Goal: Information Seeking & Learning: Learn about a topic

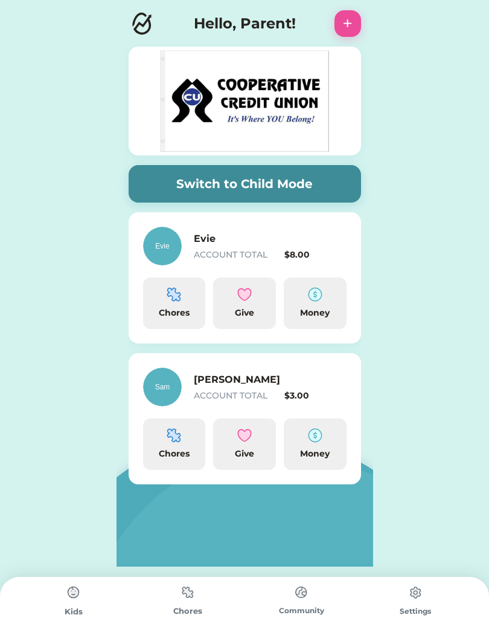
click at [63, 601] on img at bounding box center [74, 592] width 24 height 24
click at [76, 593] on img at bounding box center [74, 592] width 24 height 24
click at [178, 592] on img at bounding box center [188, 592] width 24 height 24
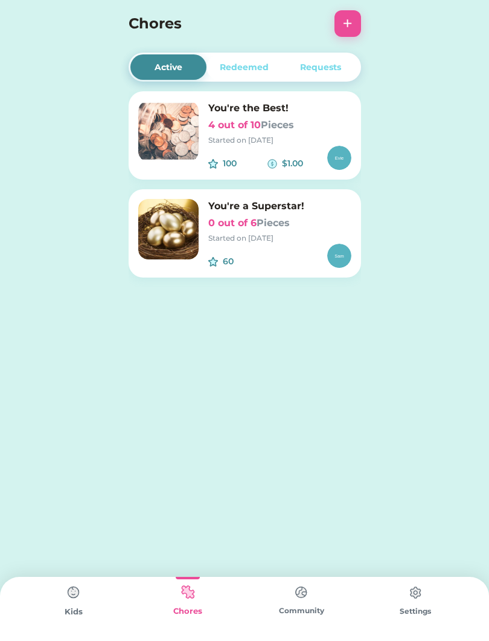
click at [233, 124] on h6 "4 out of 10 Pieces" at bounding box center [279, 125] width 143 height 15
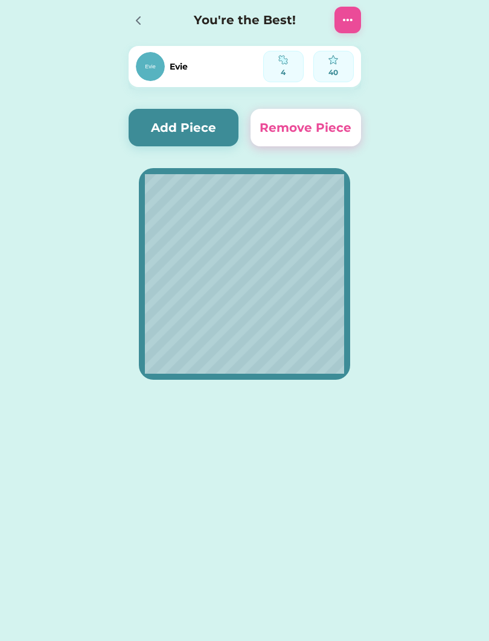
click at [192, 131] on button "Add Piece" at bounding box center [184, 127] width 111 height 37
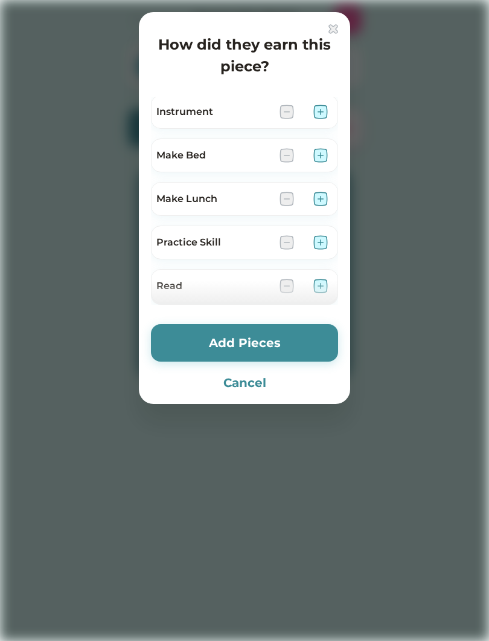
scroll to position [350, 0]
click at [323, 201] on img at bounding box center [321, 198] width 15 height 15
click at [322, 236] on img at bounding box center [321, 241] width 15 height 15
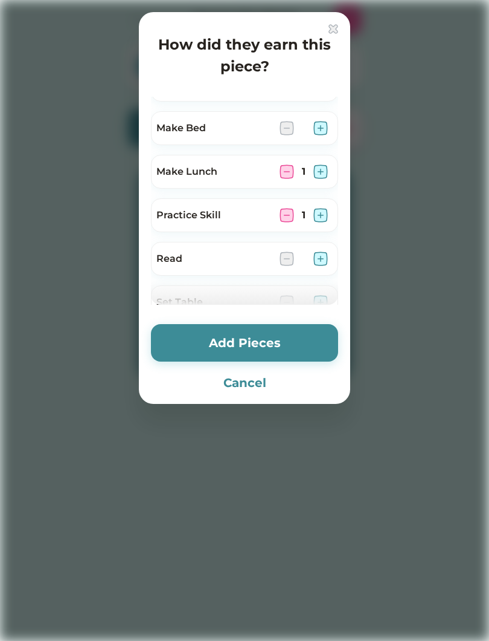
scroll to position [376, 0]
click at [318, 256] on img at bounding box center [321, 259] width 15 height 15
click at [286, 257] on img at bounding box center [287, 259] width 15 height 15
click at [295, 344] on button "Add Pieces" at bounding box center [244, 342] width 187 height 37
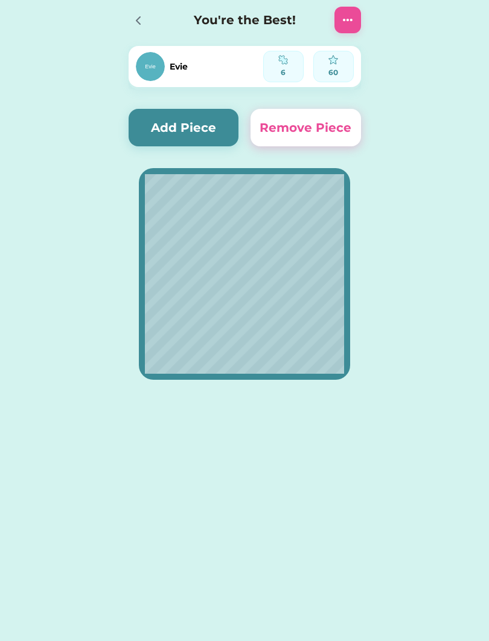
click at [346, 22] on img at bounding box center [348, 20] width 15 height 15
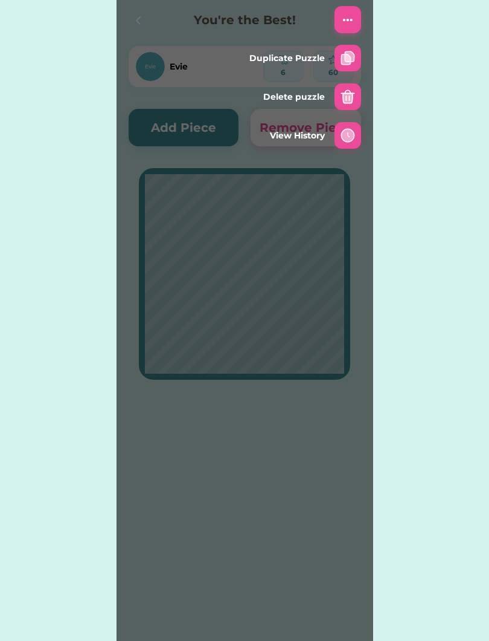
click at [349, 140] on img at bounding box center [348, 135] width 15 height 15
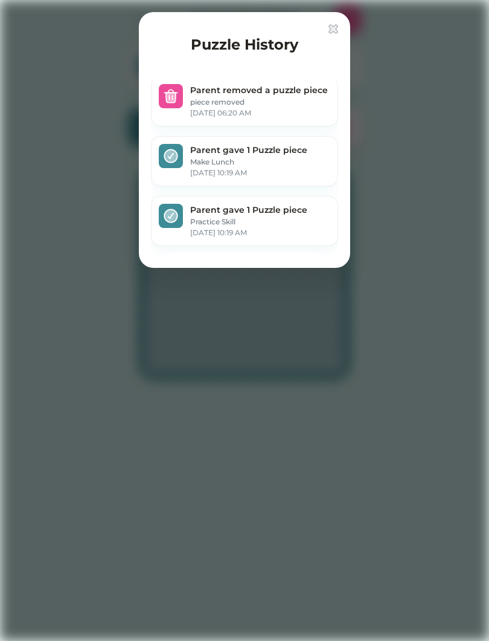
scroll to position [407, 0]
click at [334, 25] on img at bounding box center [334, 29] width 10 height 10
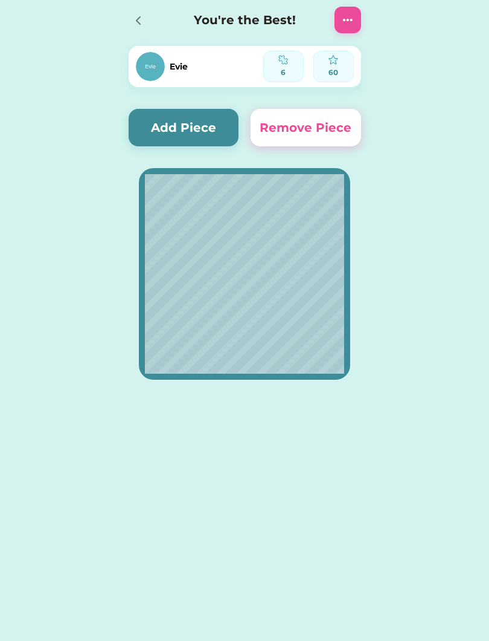
click at [178, 134] on button "Add Piece" at bounding box center [184, 127] width 111 height 37
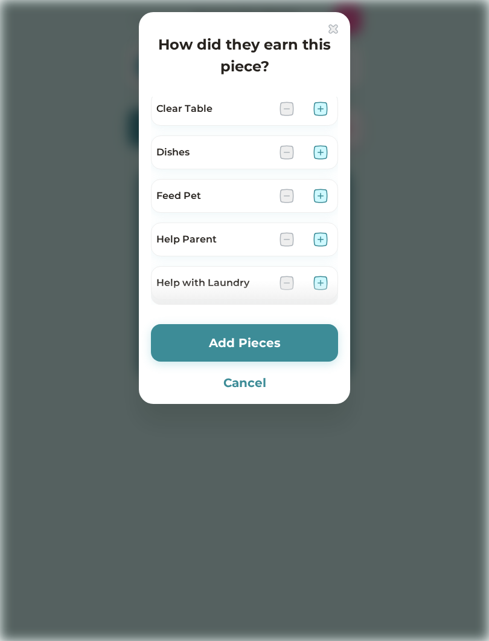
scroll to position [88, 0]
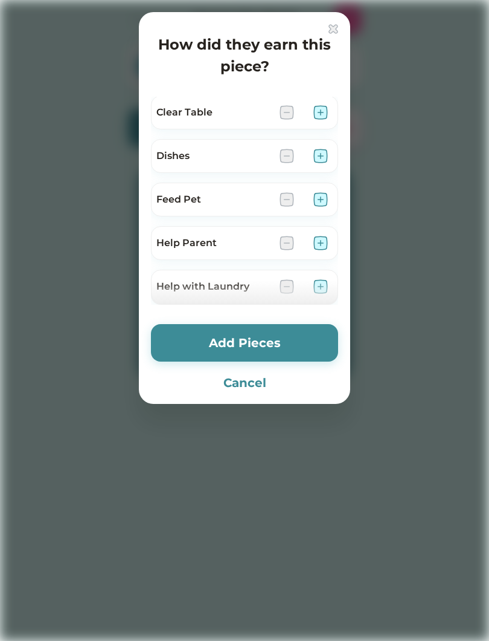
click at [328, 195] on img at bounding box center [321, 199] width 15 height 15
click at [276, 359] on button "Add Pieces" at bounding box center [244, 342] width 187 height 37
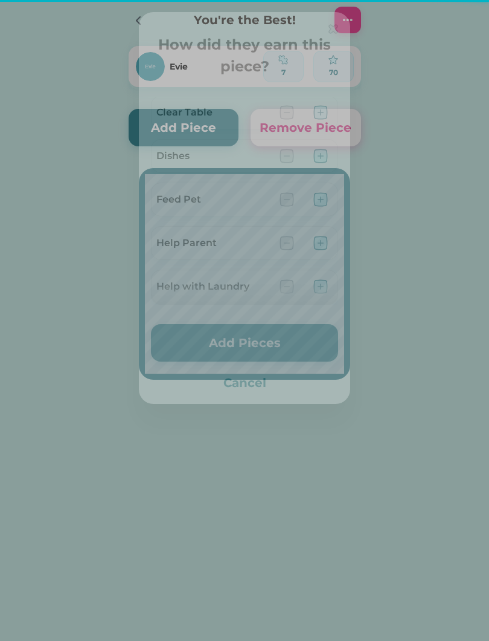
click at [280, 334] on button "Add Pieces" at bounding box center [244, 342] width 187 height 37
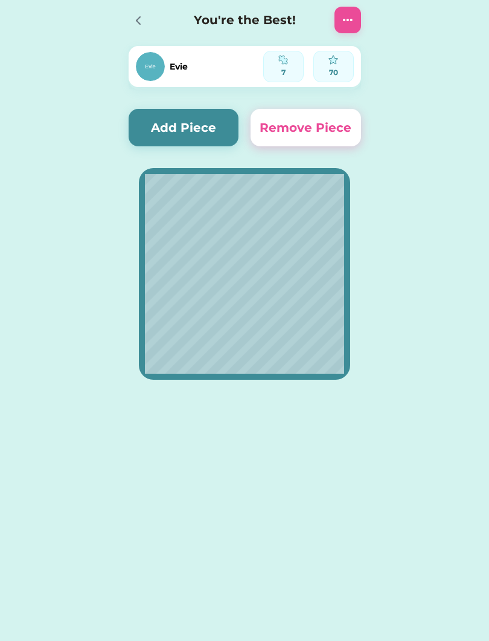
click at [174, 110] on button "Add Piece" at bounding box center [184, 127] width 111 height 37
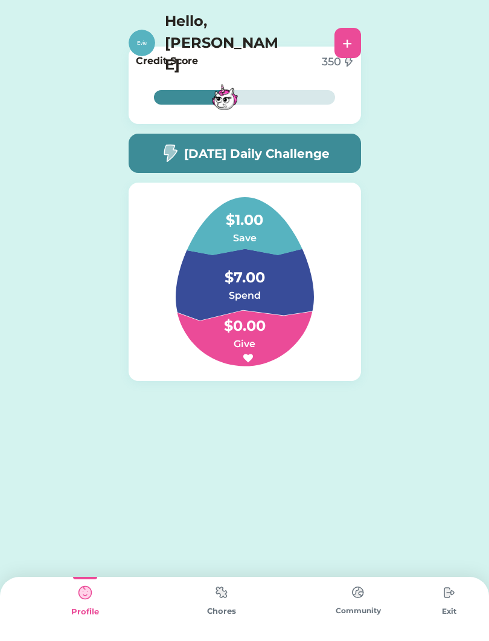
click at [328, 166] on div "[DATE] Daily Challenge" at bounding box center [245, 153] width 233 height 39
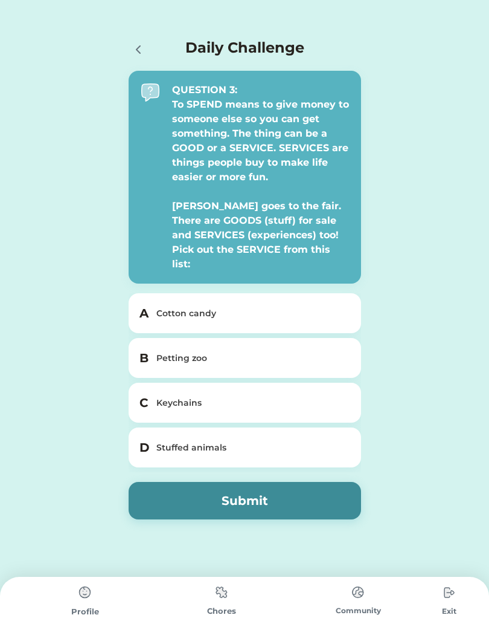
click at [352, 298] on div "A Cotton candy" at bounding box center [245, 313] width 233 height 40
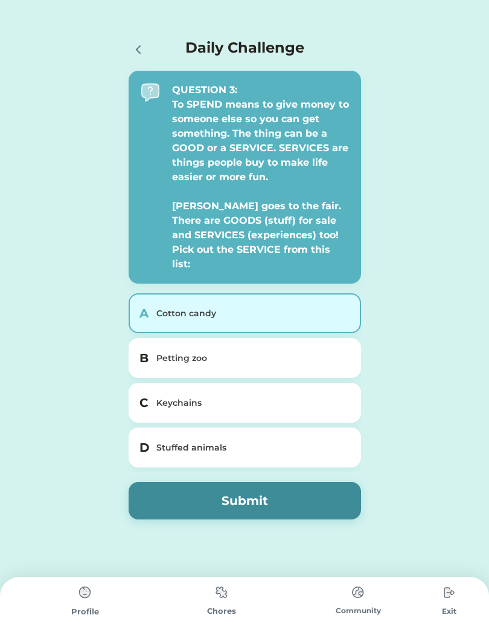
click at [283, 313] on div "A Cotton candy" at bounding box center [245, 313] width 233 height 40
click at [352, 338] on div "B Petting zoo" at bounding box center [245, 358] width 233 height 40
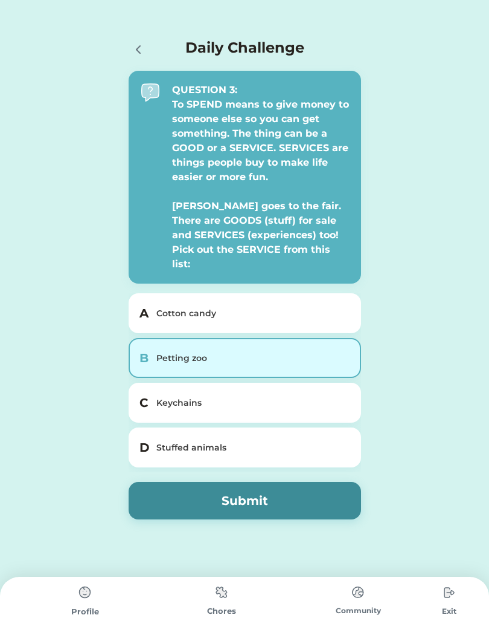
click at [28, 584] on div "Profile" at bounding box center [85, 609] width 137 height 64
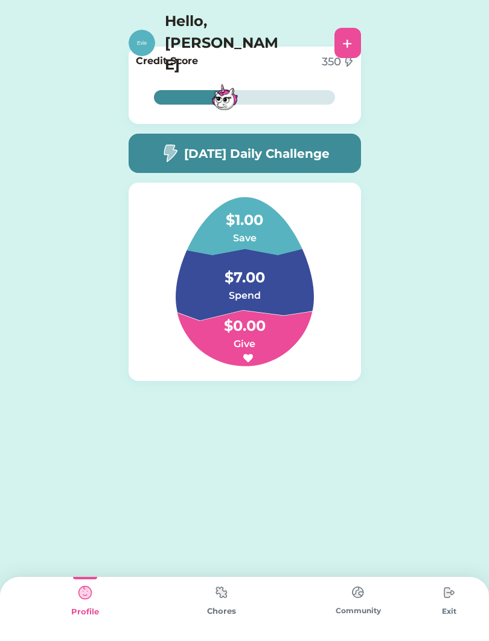
click at [203, 153] on h5 "[DATE] Daily Challenge" at bounding box center [257, 153] width 146 height 18
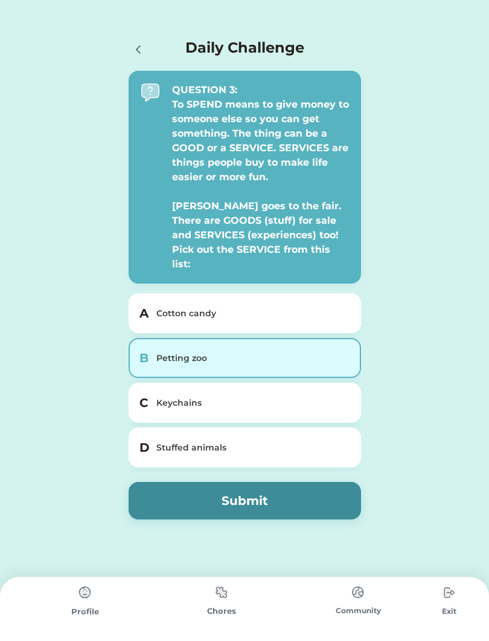
click at [200, 152] on div "QUESTION 3: To SPEND means to give money to someone else so you can get somethi…" at bounding box center [260, 177] width 177 height 189
click at [227, 488] on button "Submit" at bounding box center [245, 500] width 233 height 37
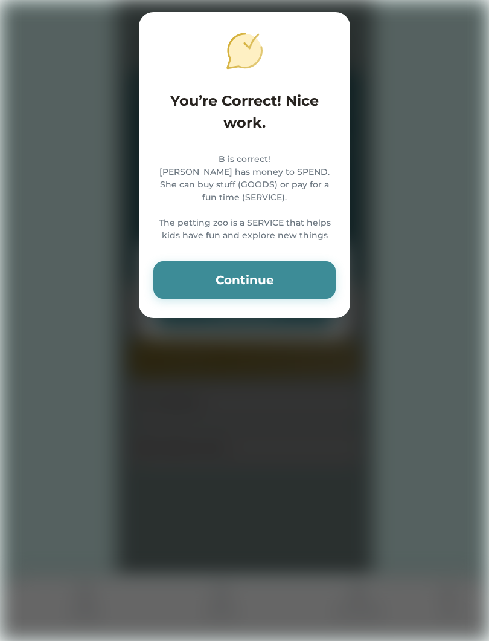
click at [264, 270] on div "You’re Correct! Nice work. B is correct! [PERSON_NAME] has money to SPEND. She …" at bounding box center [245, 165] width 212 height 306
click at [284, 299] on button "Continue" at bounding box center [244, 279] width 182 height 37
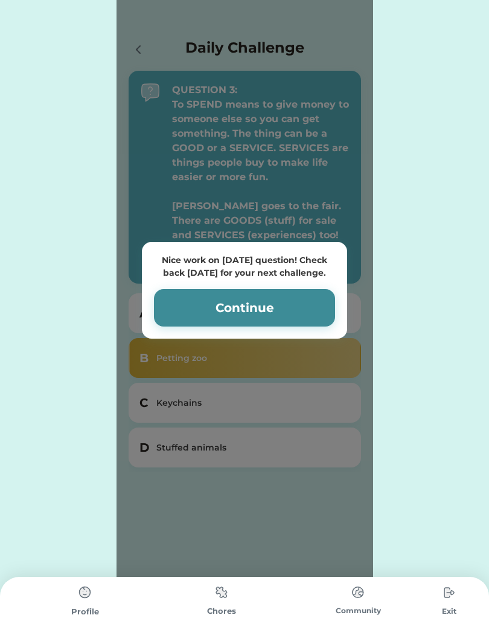
click at [265, 299] on button "Continue" at bounding box center [244, 307] width 181 height 37
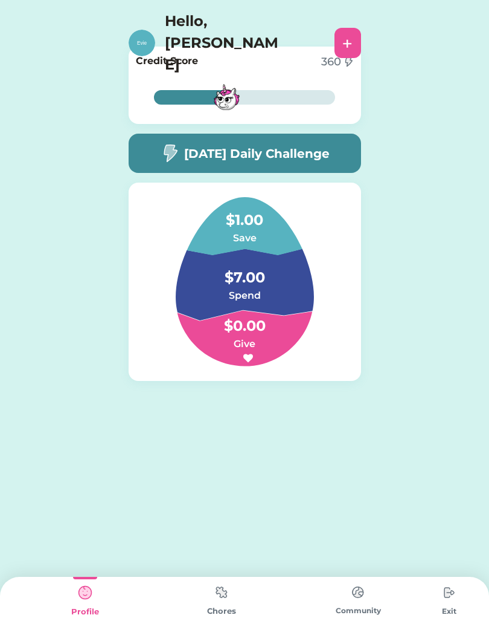
click at [266, 337] on h6 "Give" at bounding box center [244, 344] width 121 height 15
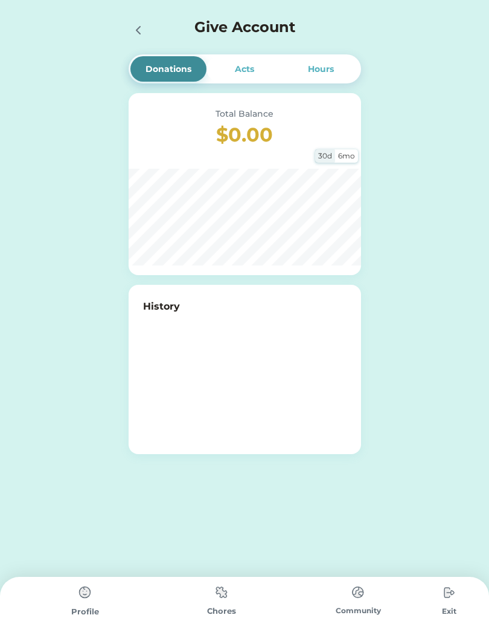
click at [250, 318] on div at bounding box center [245, 374] width 204 height 121
click at [149, 30] on div at bounding box center [142, 29] width 27 height 27
